Goal: Information Seeking & Learning: Find specific fact

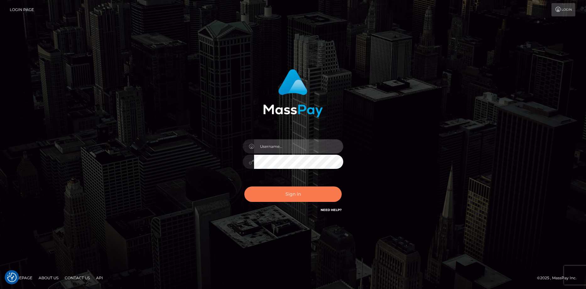
type input "[PERSON_NAME]"
click at [279, 189] on button "Sign in" at bounding box center [292, 193] width 97 height 15
type input "Eduard Gavrilescu"
click at [265, 192] on button "Sign in" at bounding box center [292, 193] width 97 height 15
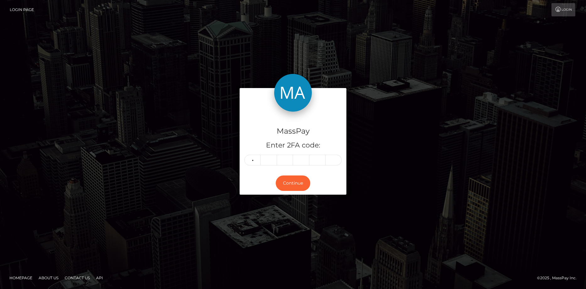
type input "8"
type input "0"
type input "9"
type input "8"
type input "1"
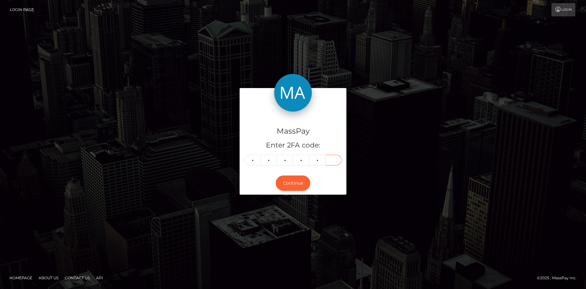
type input "7"
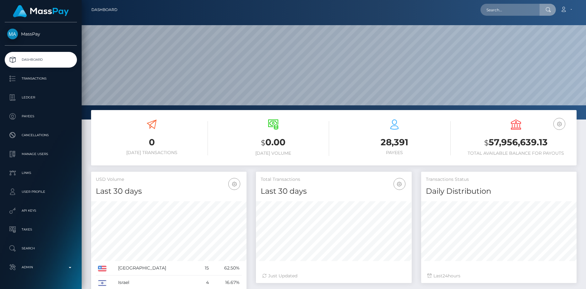
scroll to position [112, 156]
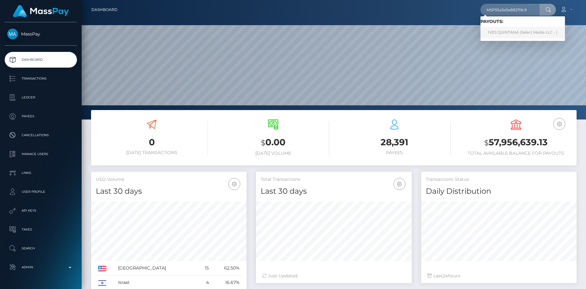
type input "MSP55a5e5e882119c9"
click at [502, 30] on link "IVES QUINTANA (Select Media LLC - )" at bounding box center [523, 33] width 85 height 12
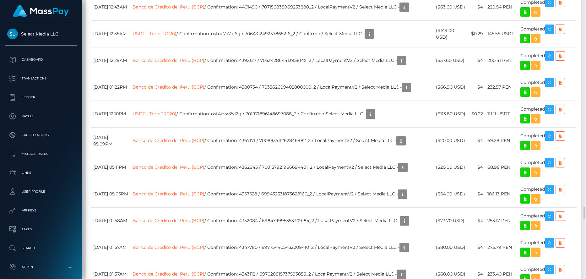
scroll to position [75, 156]
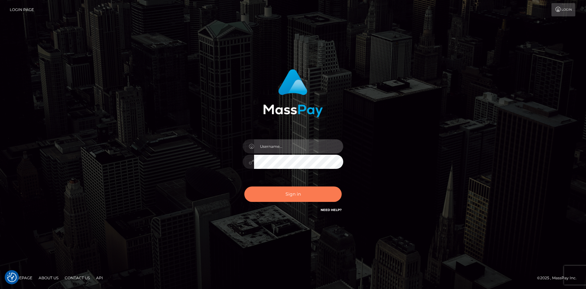
type input "Eduard Gavrilescu"
click at [272, 190] on button "Sign in" at bounding box center [292, 193] width 97 height 15
type input "[PERSON_NAME]"
click at [278, 193] on button "Sign in" at bounding box center [292, 193] width 97 height 15
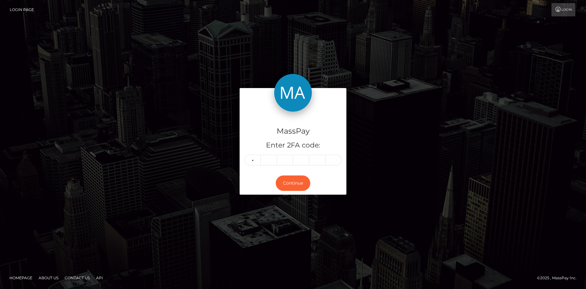
type input "3"
type input "4"
type input "1"
type input "6"
type input "5"
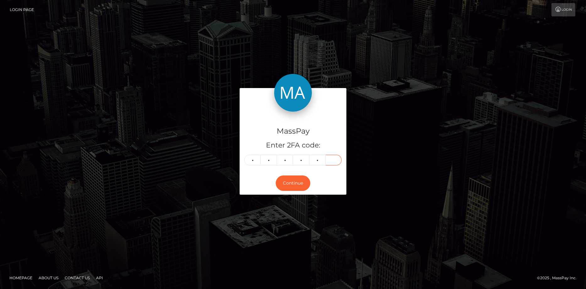
type input "5"
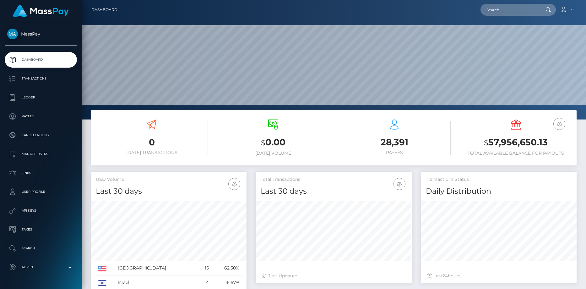
scroll to position [112, 156]
click at [504, 8] on input "text" at bounding box center [510, 10] width 59 height 12
paste input "poact_IJF3hickIbuA"
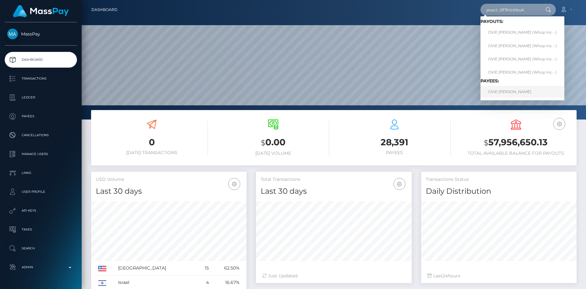
type input "poact_IJF3hickIbuA"
click at [505, 91] on link "OVIE [PERSON_NAME]" at bounding box center [523, 92] width 84 height 12
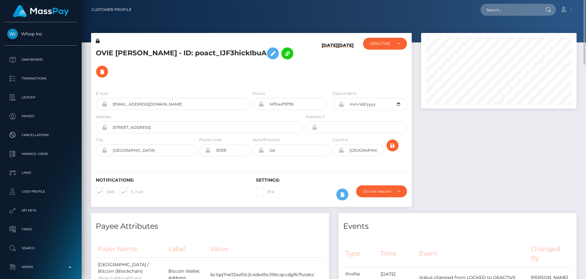
click at [134, 111] on div "E-mail thebiggreendelivers+whop@gmail.com" at bounding box center [171, 101] width 160 height 23
click at [134, 102] on input "thebiggreendelivers+whop@gmail.com" at bounding box center [178, 104] width 143 height 12
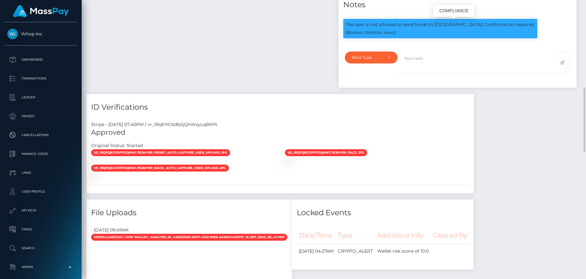
scroll to position [75, 156]
drag, startPoint x: 436, startPoint y: 25, endPoint x: 448, endPoint y: 25, distance: 11.9
click at [448, 25] on p "The user is not allowed to send funds to [GEOGRAPHIC_DATA]. Confirmation requir…" at bounding box center [440, 24] width 189 height 7
drag, startPoint x: 434, startPoint y: 24, endPoint x: 462, endPoint y: 25, distance: 27.4
click at [462, 25] on p "The user is not allowed to send funds to [GEOGRAPHIC_DATA]. Confirmation requir…" at bounding box center [440, 24] width 189 height 7
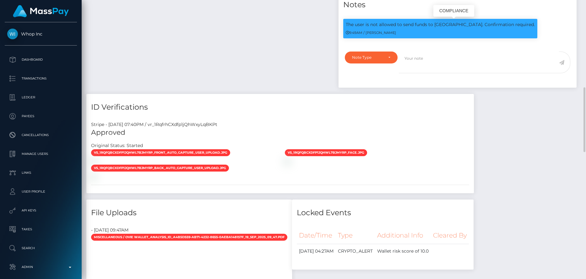
copy p "Stake Casino"
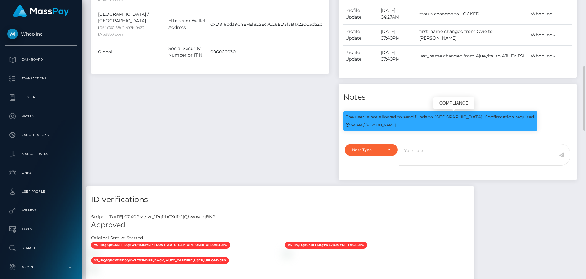
scroll to position [222, 0]
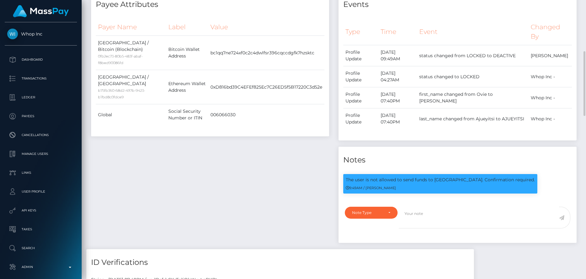
copy p "Stake Casino"
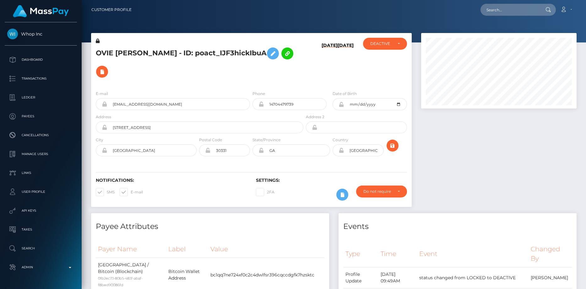
scroll to position [75, 156]
click at [502, 9] on input "text" at bounding box center [510, 10] width 59 height 12
paste input "poact_NutRzAzlMBA7"
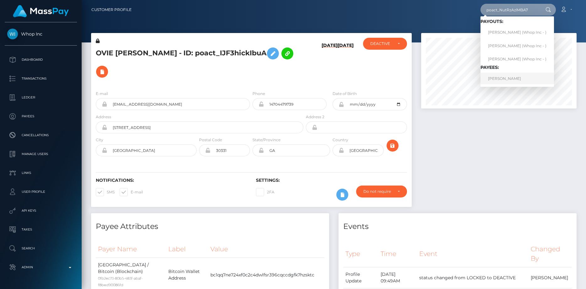
type input "poact_NutRzAzlMBA7"
click at [497, 77] on link "[PERSON_NAME]" at bounding box center [518, 79] width 74 height 12
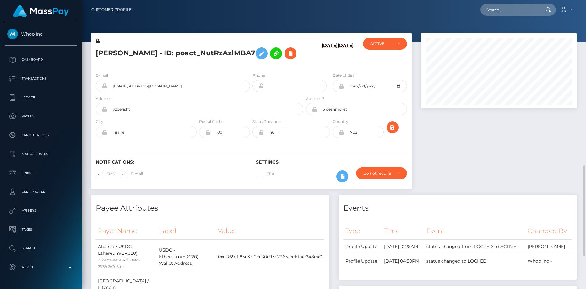
scroll to position [75, 156]
